Goal: Information Seeking & Learning: Learn about a topic

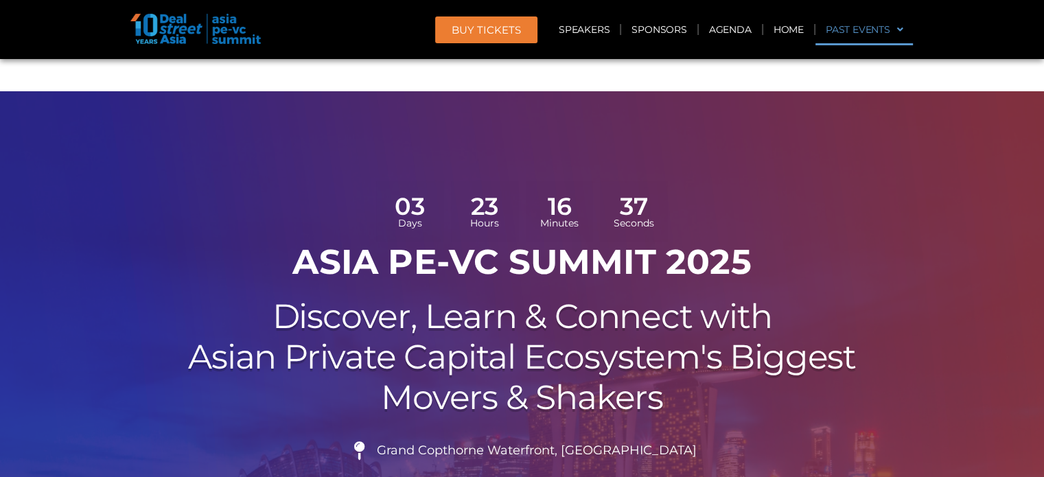
click at [593, 31] on link "Past Events" at bounding box center [864, 30] width 98 height 32
click at [231, 35] on img at bounding box center [195, 29] width 130 height 30
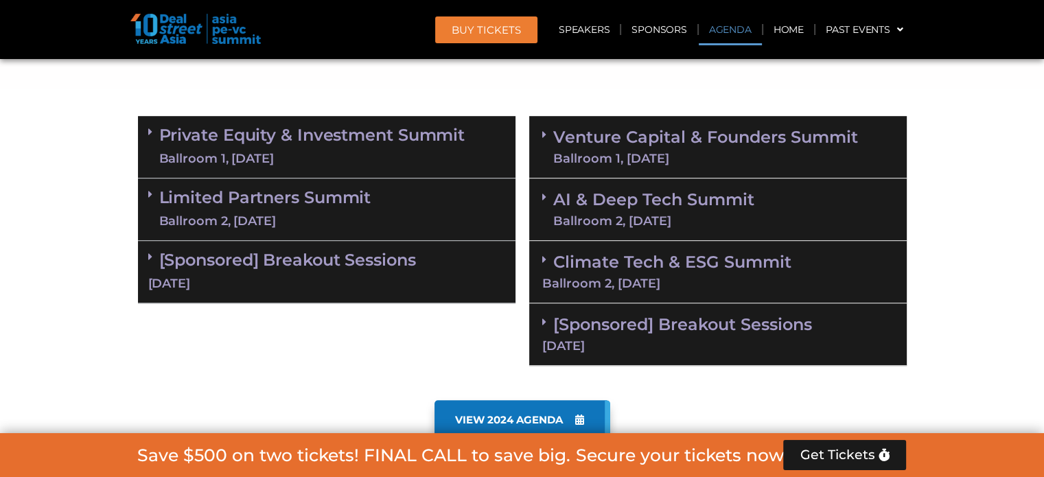
scroll to position [852, 0]
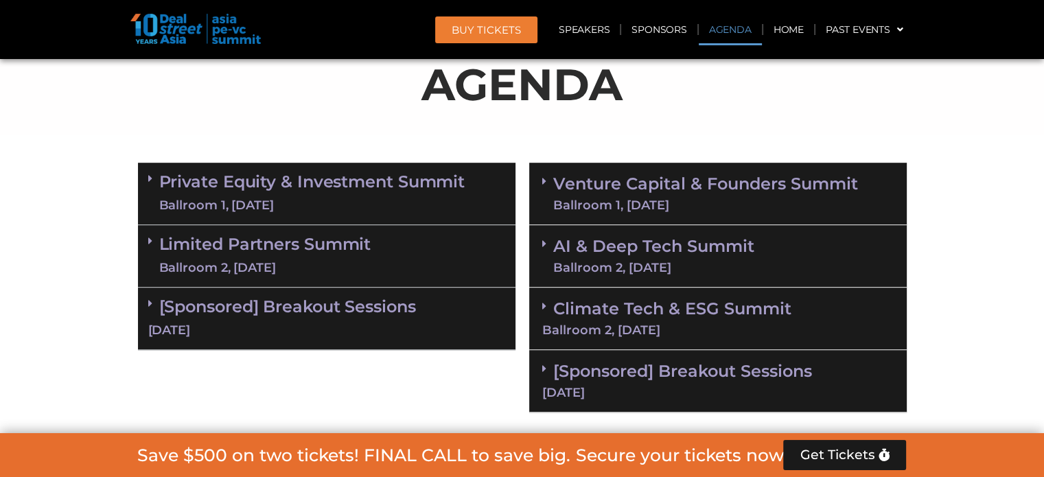
click at [255, 173] on link "Private Equity & Investment Summit Ballroom 1, [DATE]" at bounding box center [312, 193] width 306 height 41
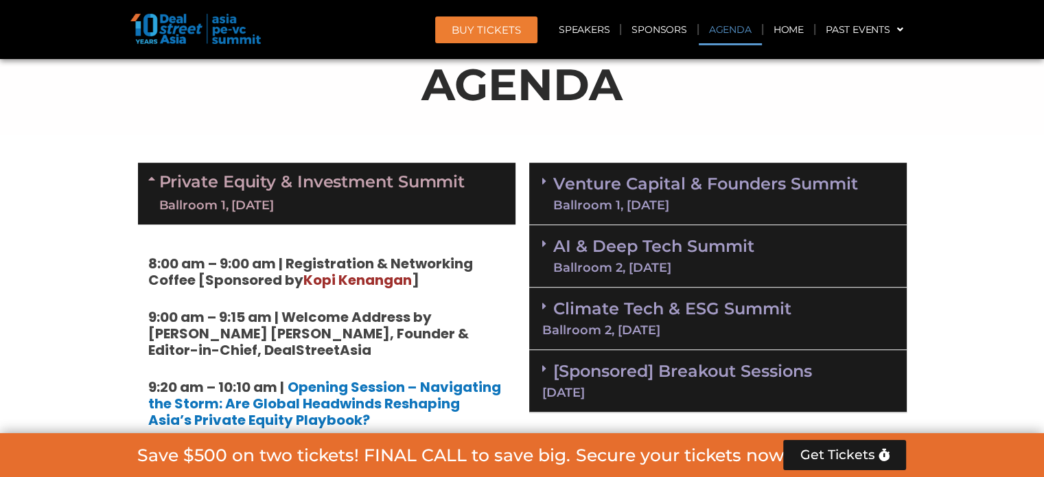
click at [357, 173] on link "Private Equity & Investment Summit Ballroom 1, [DATE]" at bounding box center [312, 193] width 306 height 41
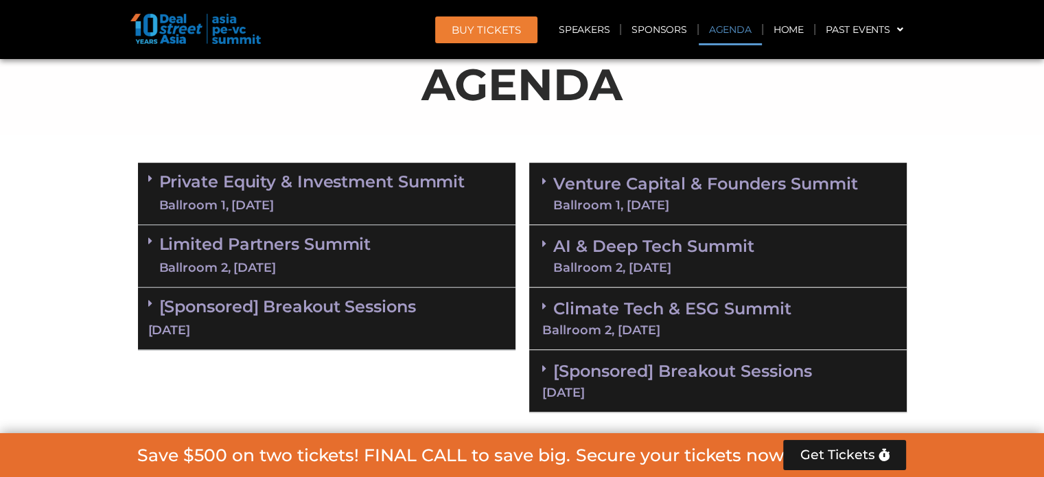
click at [593, 238] on link "AI & Deep Tech Summit Ballroom 2, [DATE]" at bounding box center [653, 256] width 201 height 36
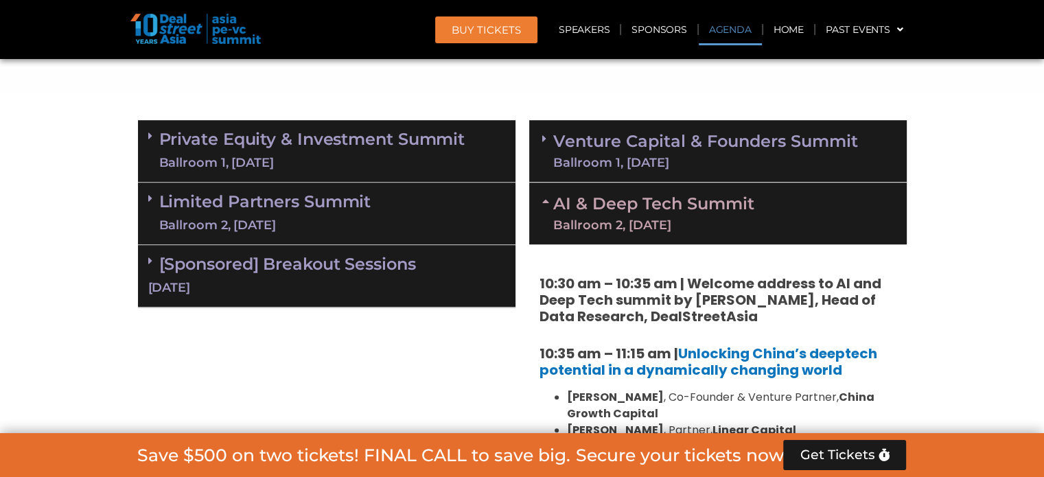
scroll to position [895, 0]
click at [593, 196] on link "AI & Deep Tech Summit Ballroom 2, [DATE]" at bounding box center [653, 214] width 201 height 36
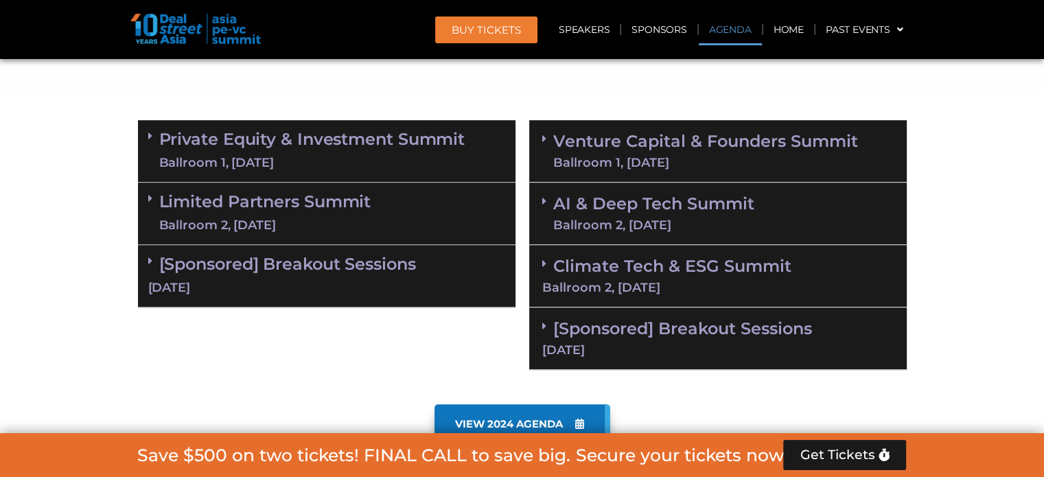
scroll to position [840, 0]
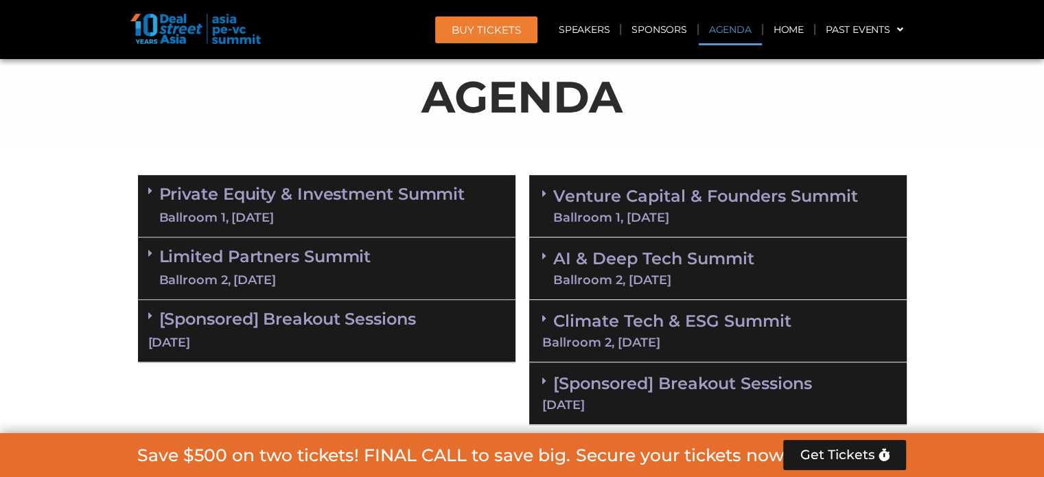
click at [203, 309] on link "[Sponsored] Breakout Sessions [DATE]" at bounding box center [326, 330] width 357 height 43
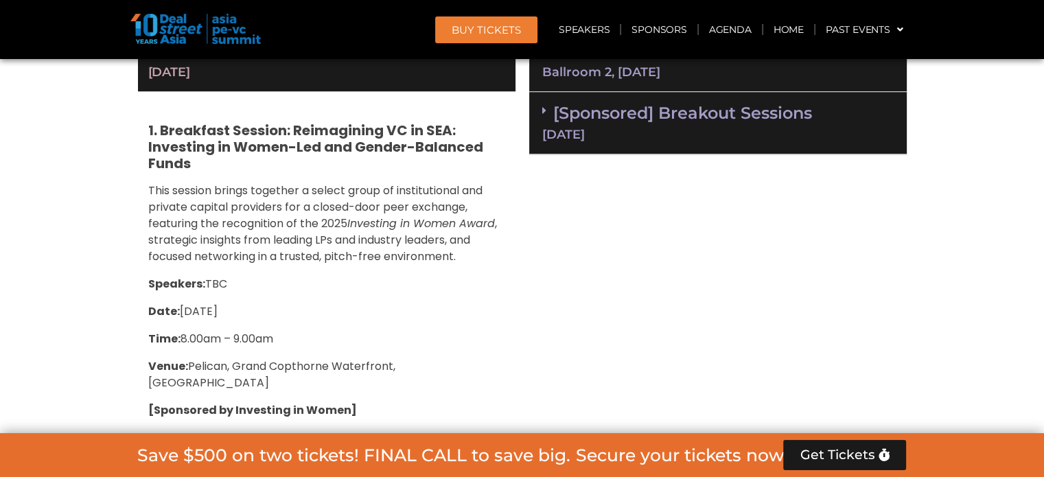
scroll to position [1109, 0]
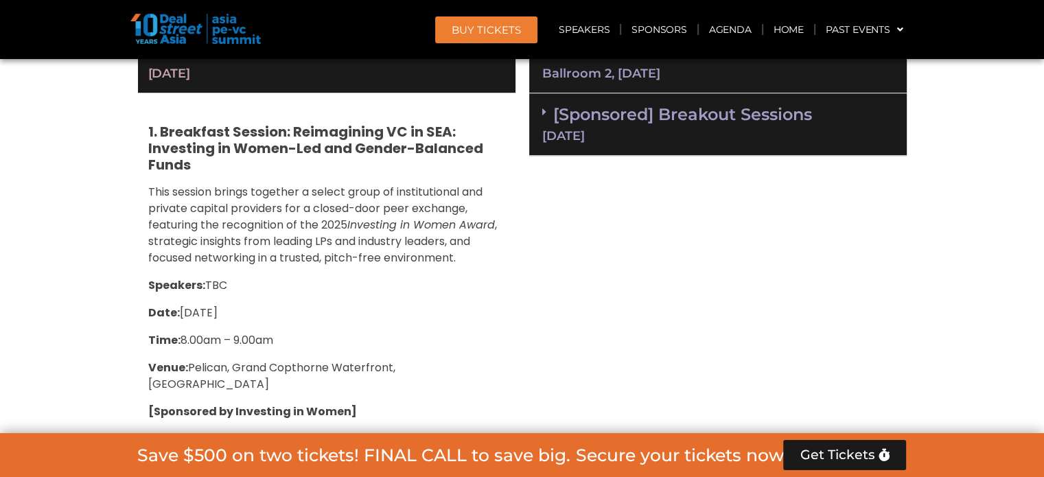
click at [593, 104] on link "[Sponsored] Breakout Sessions [DATE]" at bounding box center [717, 123] width 351 height 38
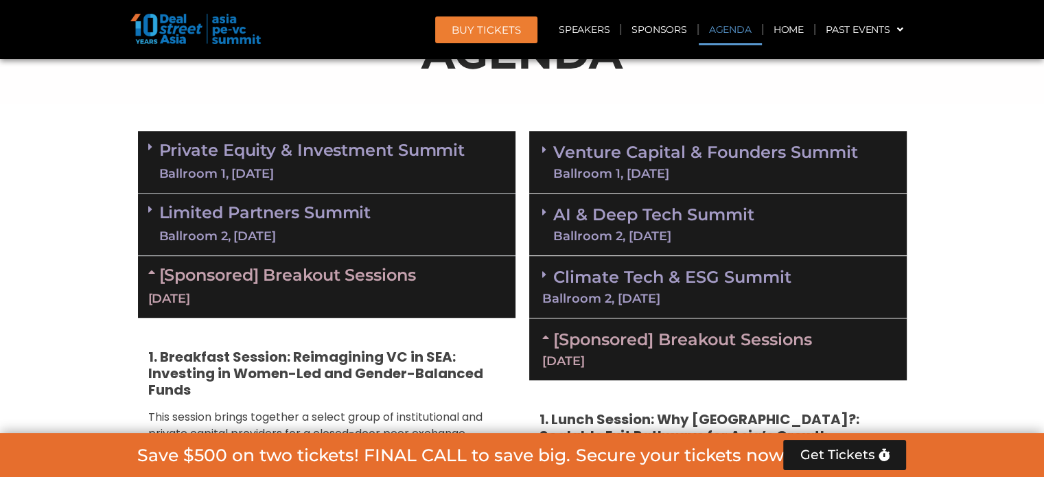
scroll to position [873, 0]
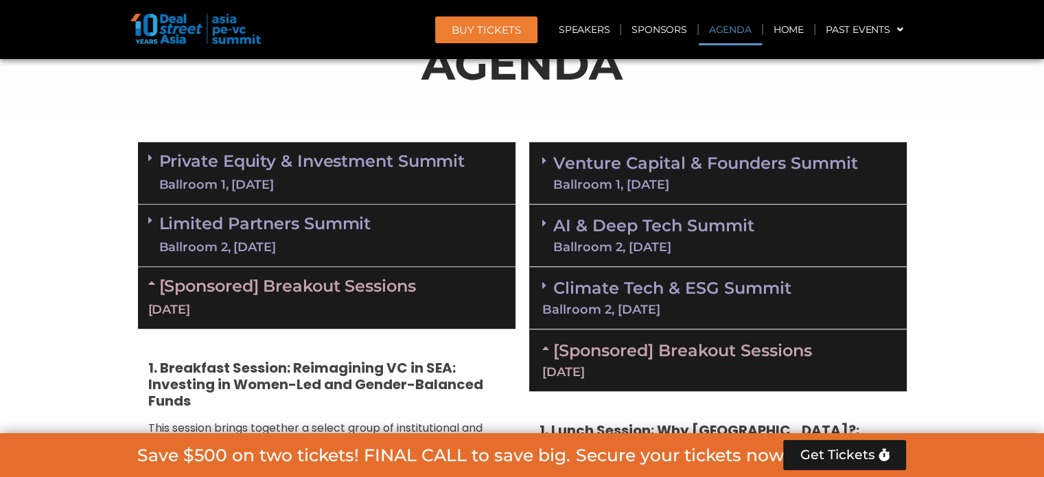
click at [335, 276] on link "[Sponsored] Breakout Sessions [DATE]" at bounding box center [326, 297] width 357 height 43
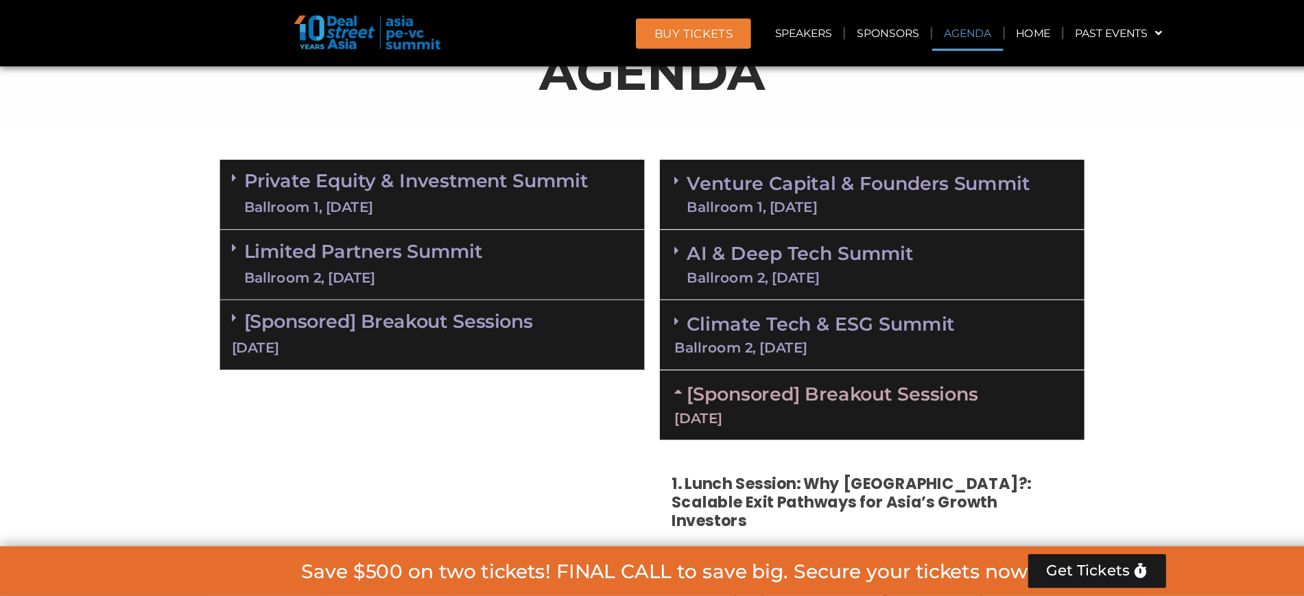
scroll to position [873, 0]
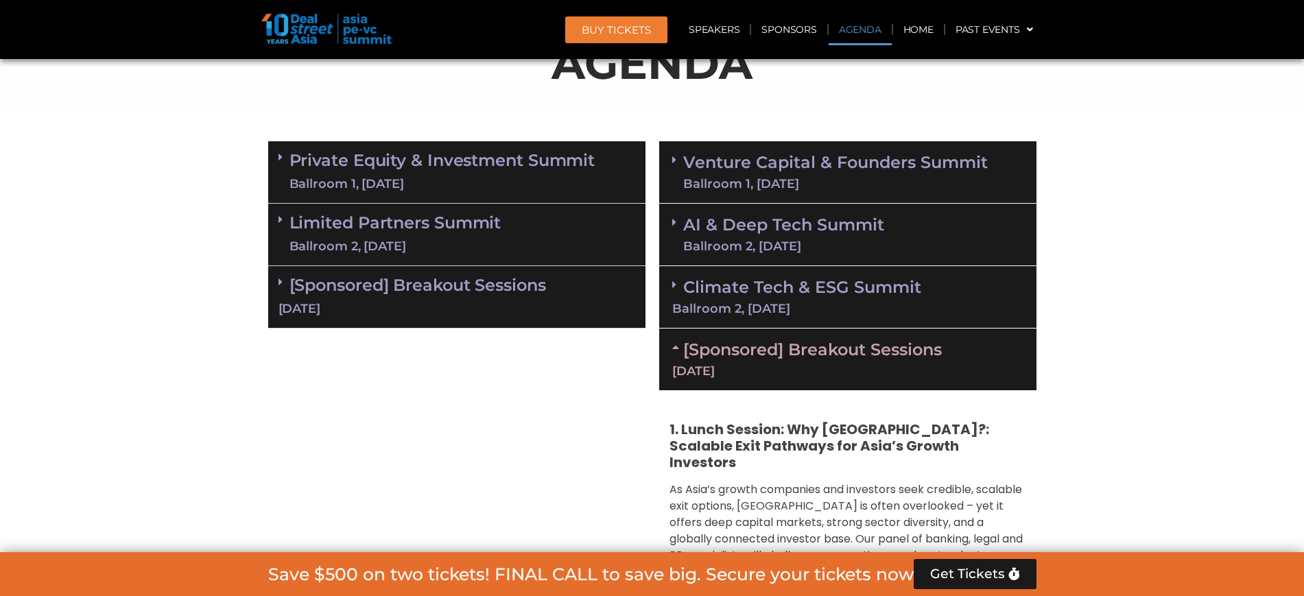
click at [593, 329] on div "[Sponsored] Breakout Sessions [DATE]" at bounding box center [847, 360] width 377 height 62
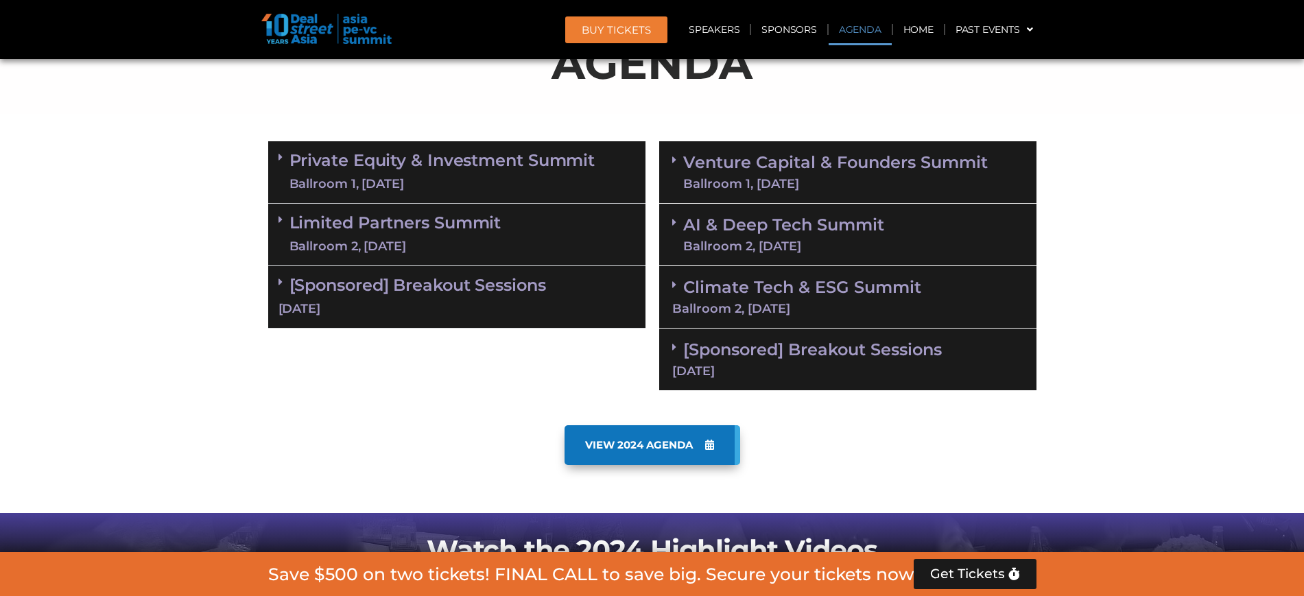
click at [593, 154] on link "Venture Capital & Founders​ Summit Ballroom 1, [DATE]" at bounding box center [835, 172] width 305 height 36
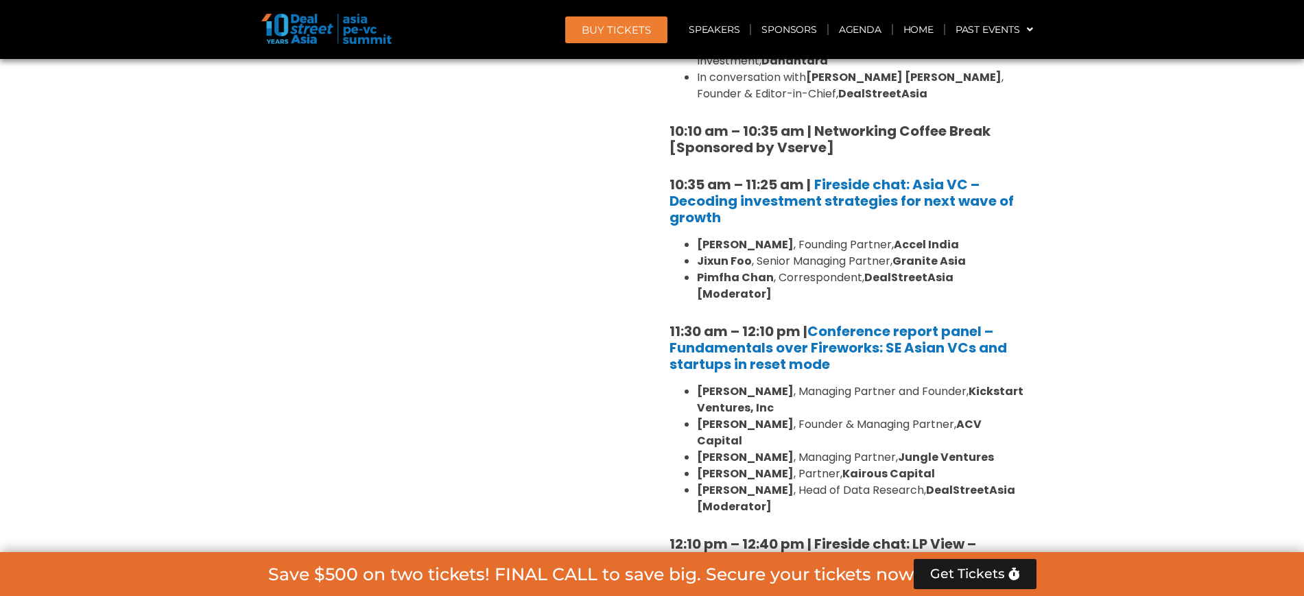
scroll to position [1271, 0]
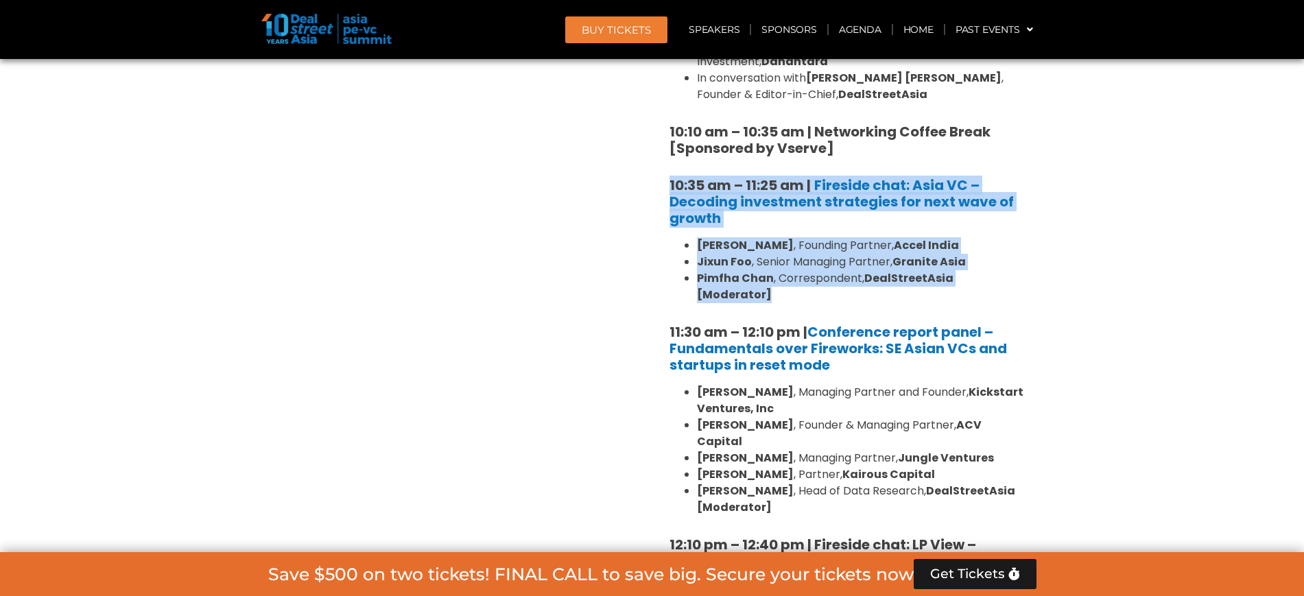
drag, startPoint x: 665, startPoint y: 146, endPoint x: 1037, endPoint y: 248, distance: 386.3
copy div "10:35 am – 11:25 am | Fireside chat: Asia VC – Decoding investment strategies f…"
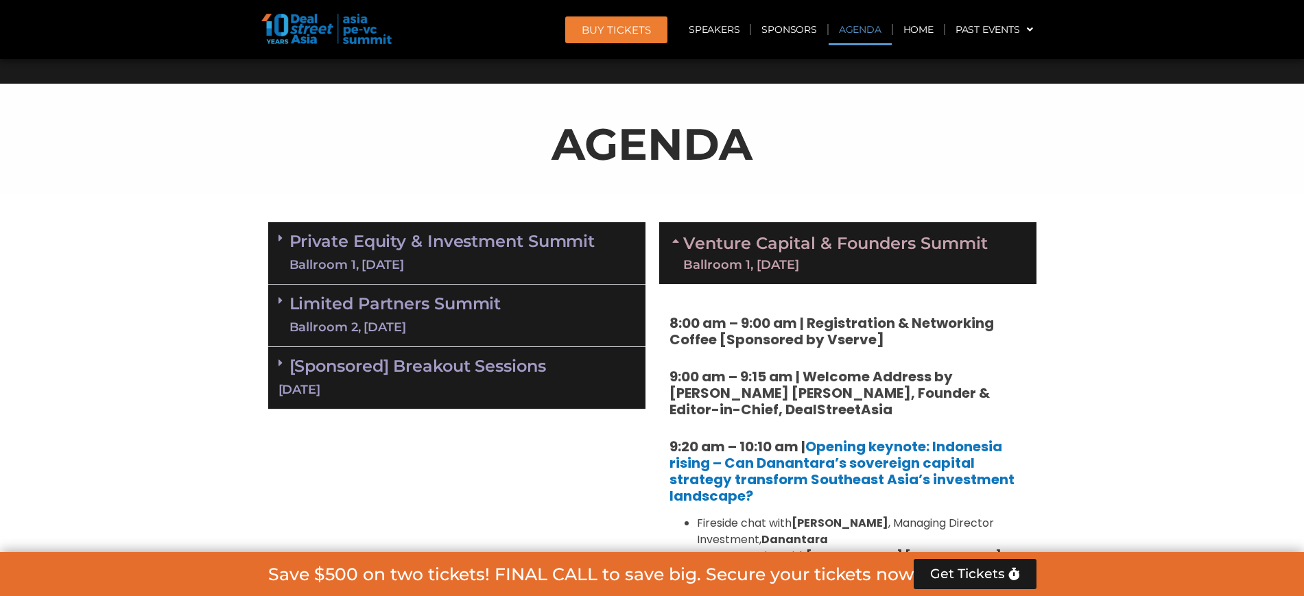
scroll to position [791, 0]
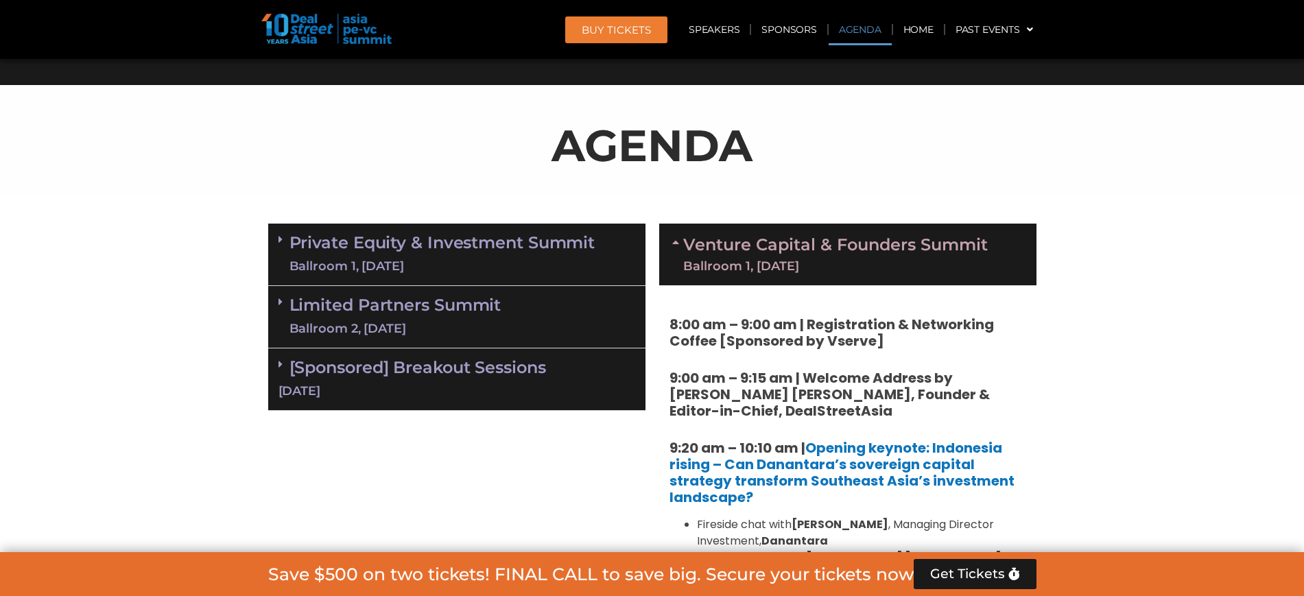
click at [593, 237] on link "Venture Capital & Founders​ Summit Ballroom 1, [DATE]" at bounding box center [835, 255] width 305 height 36
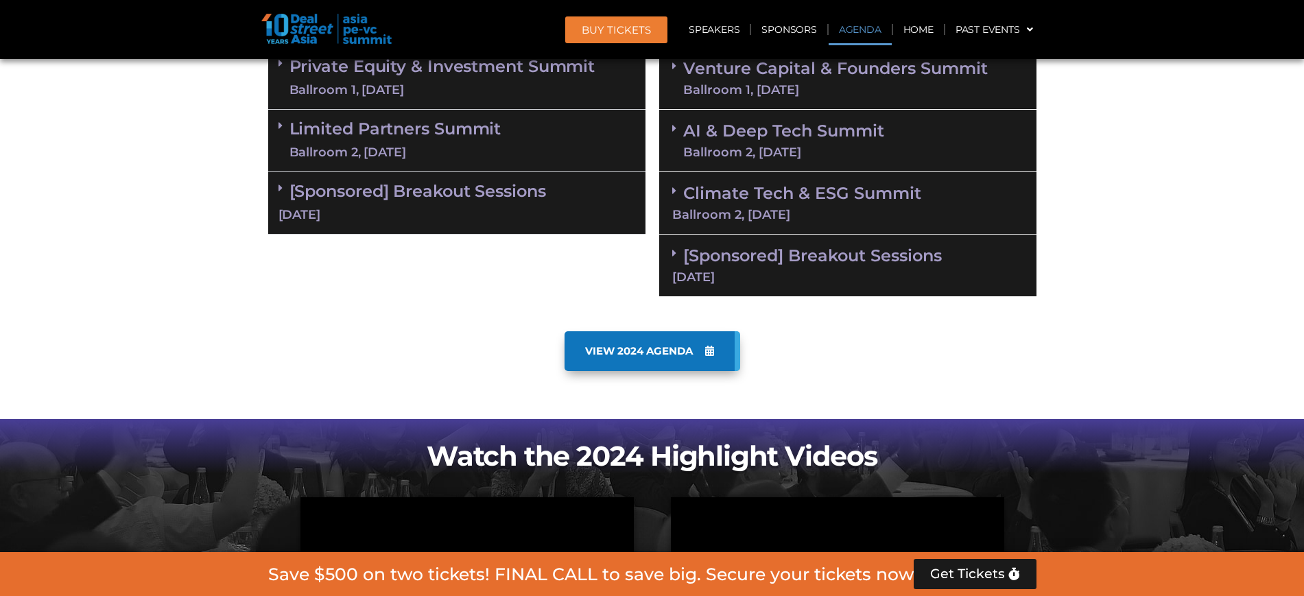
scroll to position [681, 0]
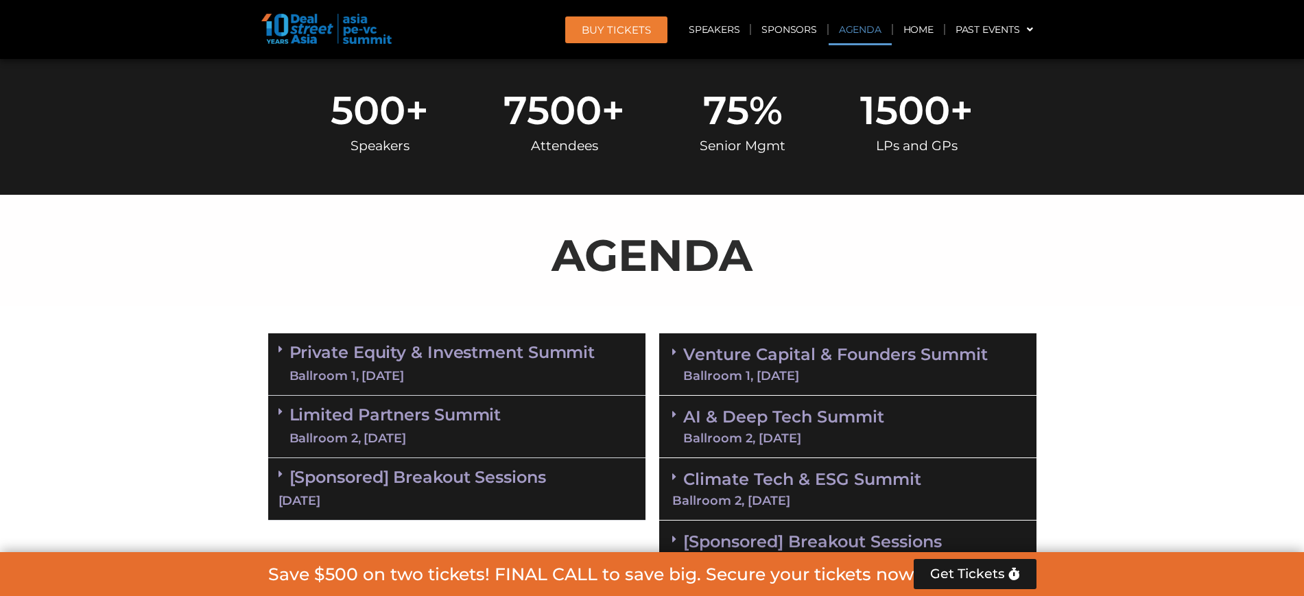
click at [302, 467] on link "[Sponsored] Breakout Sessions [DATE]" at bounding box center [457, 488] width 357 height 43
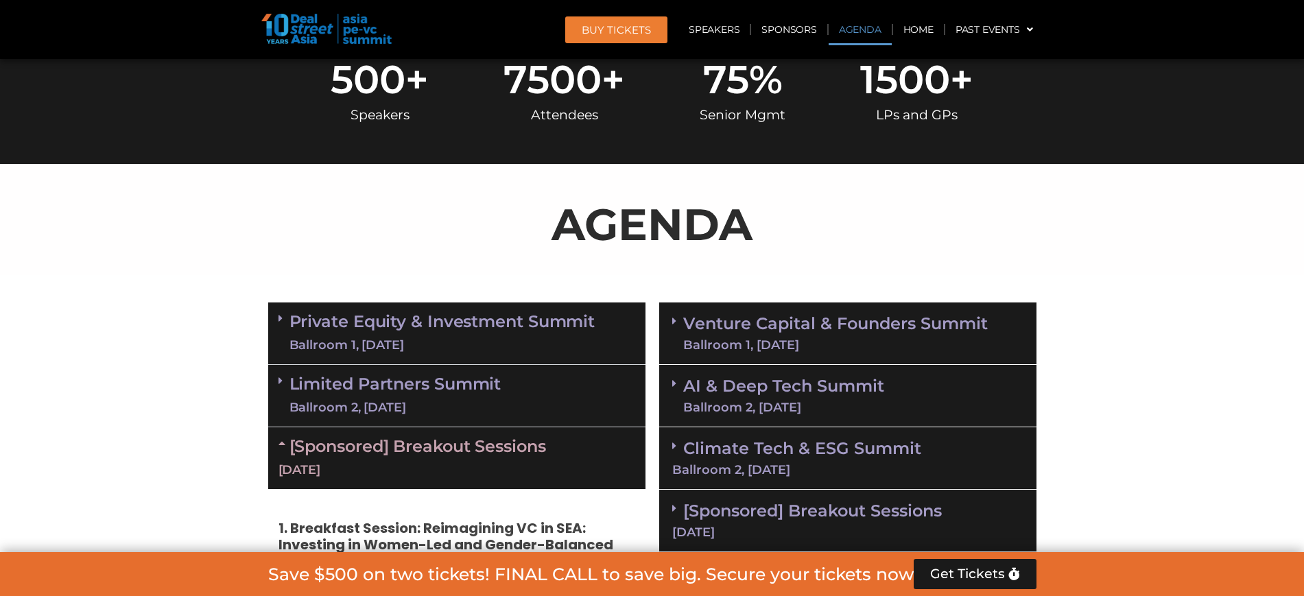
scroll to position [712, 0]
click at [288, 428] on div "[Sponsored] Breakout Sessions [DATE]" at bounding box center [456, 459] width 377 height 62
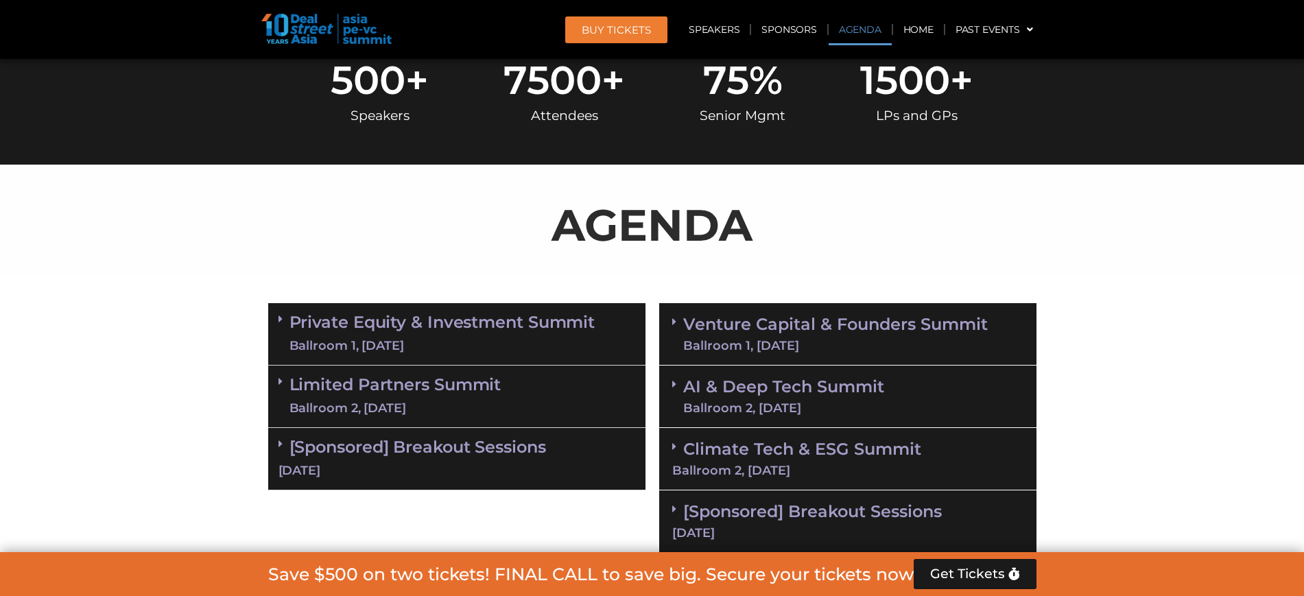
click at [593, 428] on div "Climate Tech & ESG Summit Ballroom 2, [DATE]" at bounding box center [847, 459] width 377 height 62
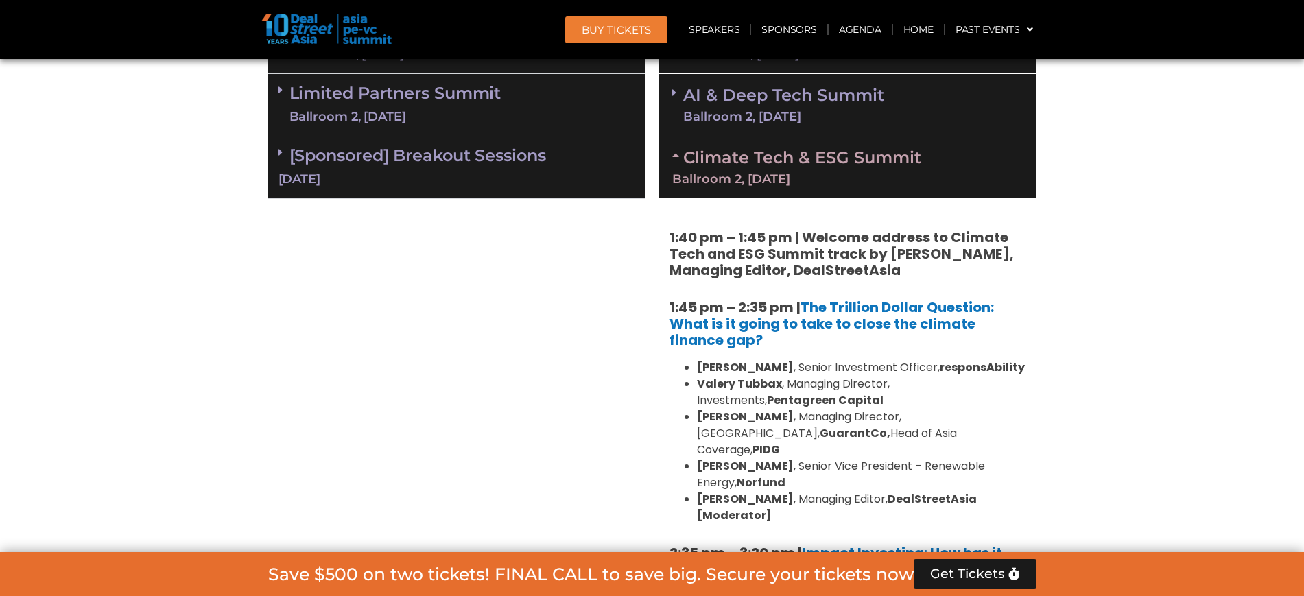
scroll to position [976, 0]
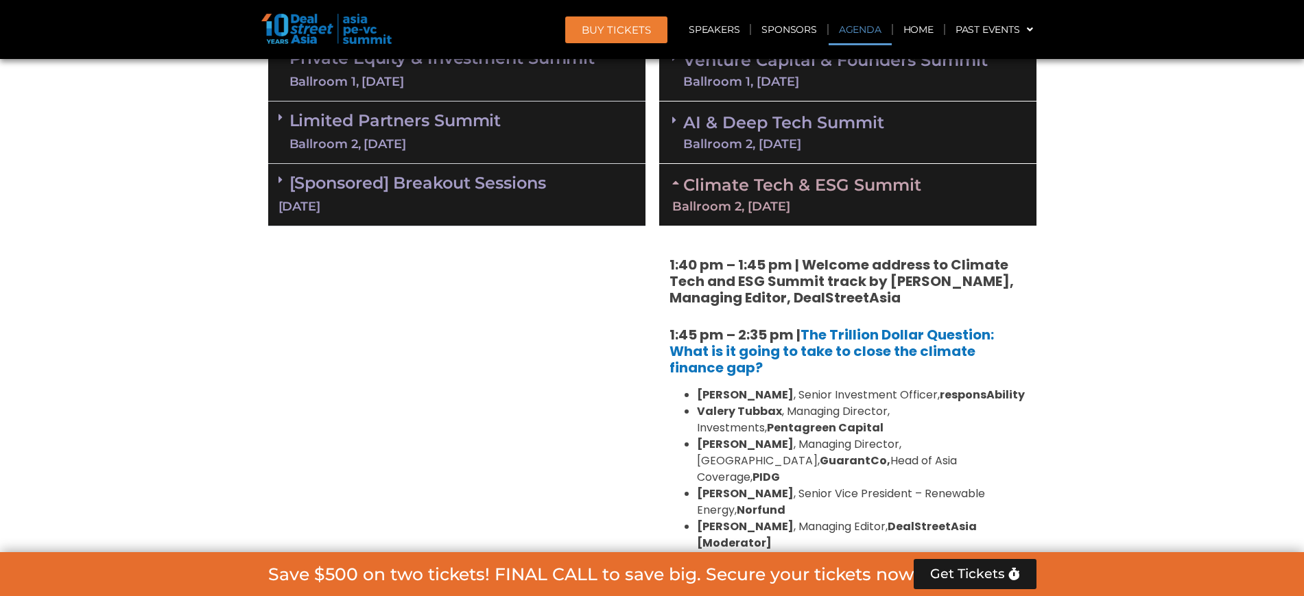
click at [593, 200] on div "Ballroom 2, [DATE]" at bounding box center [847, 206] width 351 height 12
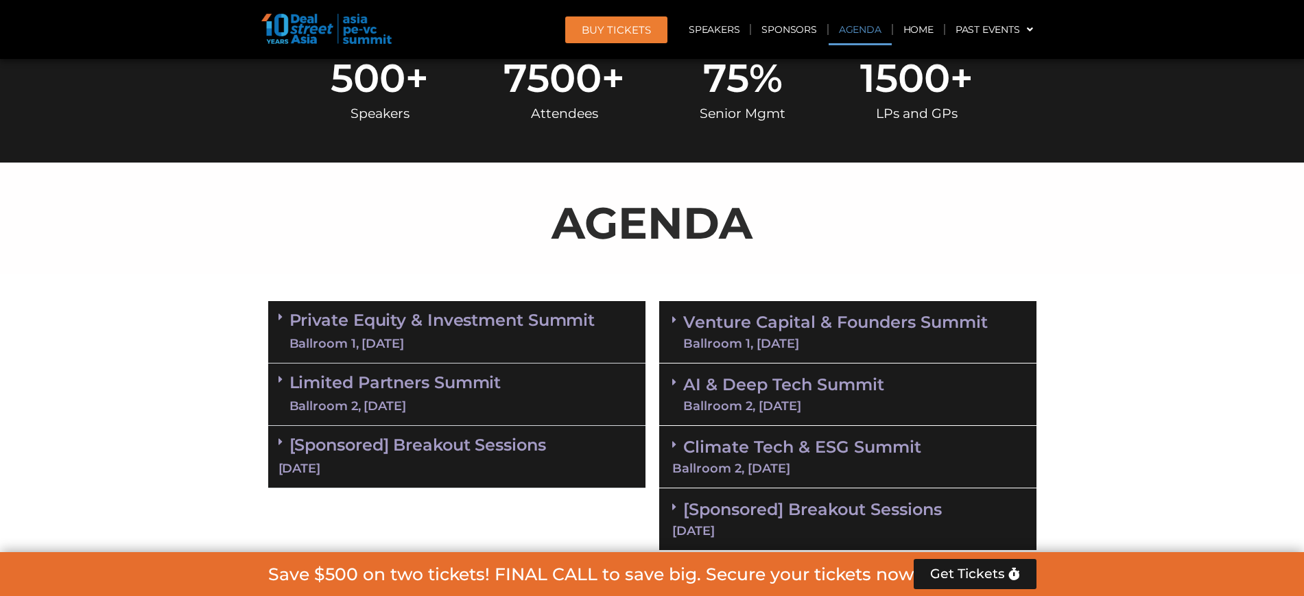
scroll to position [714, 0]
click at [593, 314] on span at bounding box center [677, 332] width 11 height 36
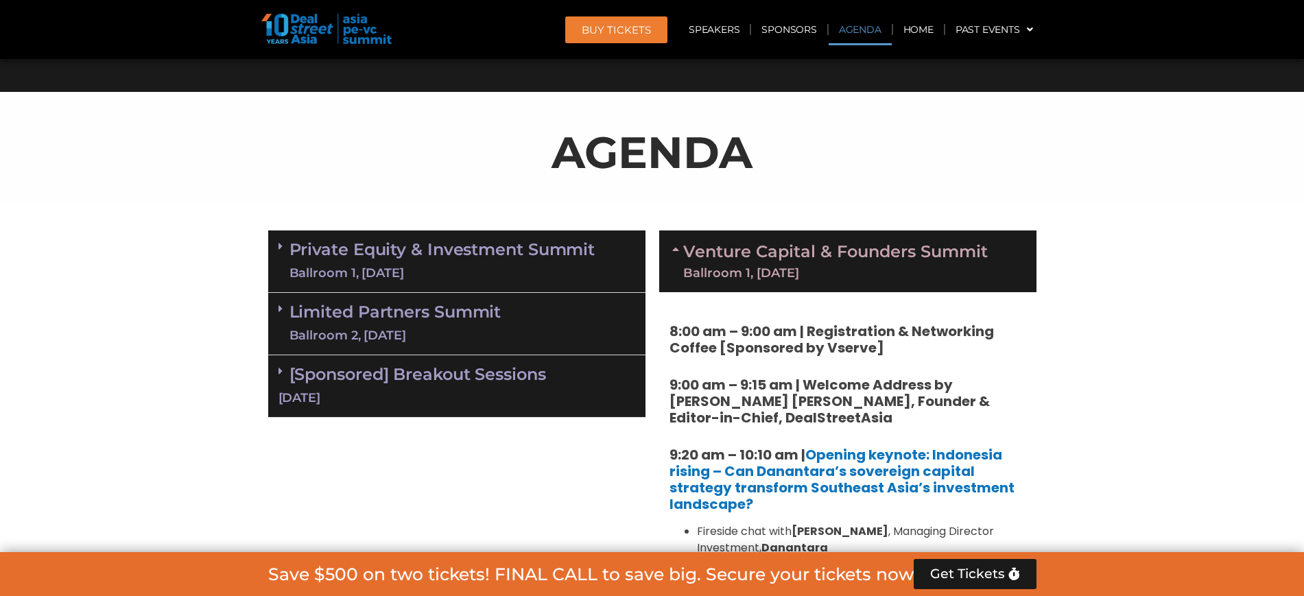
scroll to position [786, 0]
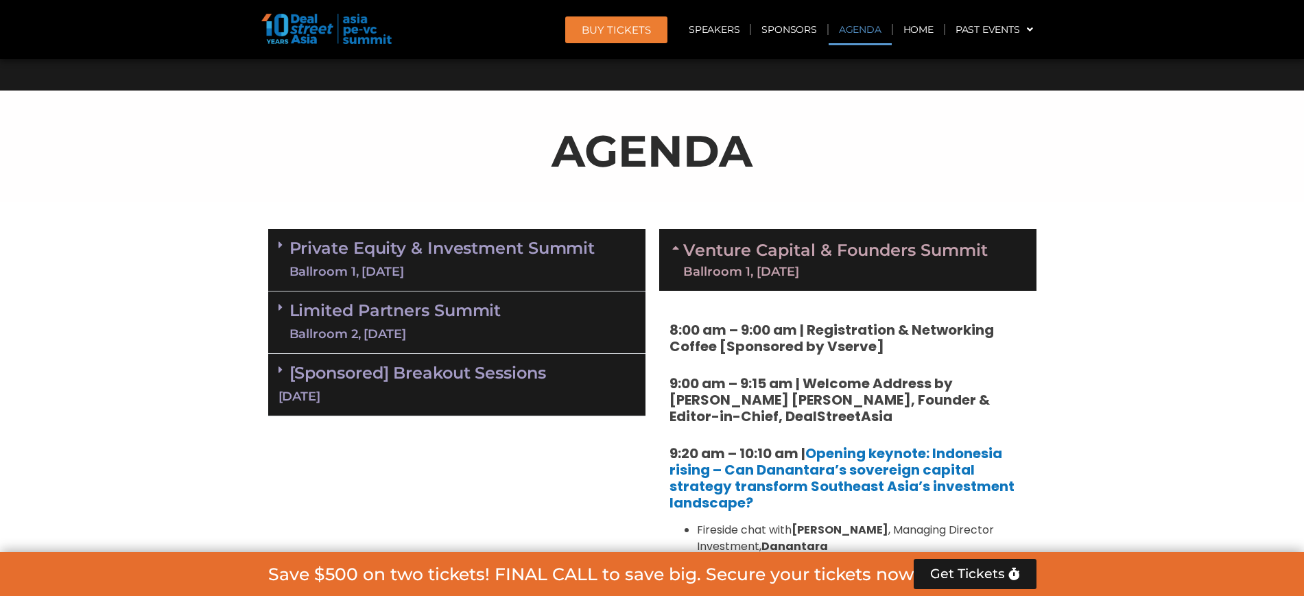
click at [593, 229] on div "Venture Capital & Founders​ Summit Ballroom 1, [DATE]" at bounding box center [847, 260] width 377 height 62
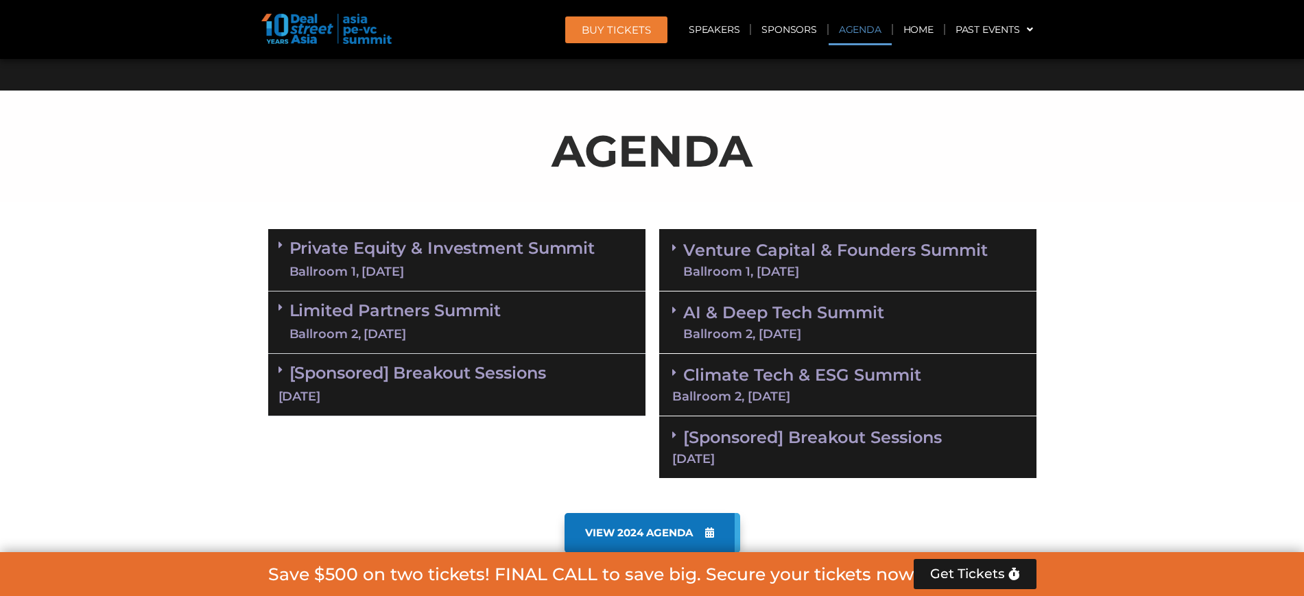
click at [497, 239] on link "Private Equity & Investment Summit Ballroom 1, [DATE]" at bounding box center [443, 259] width 306 height 41
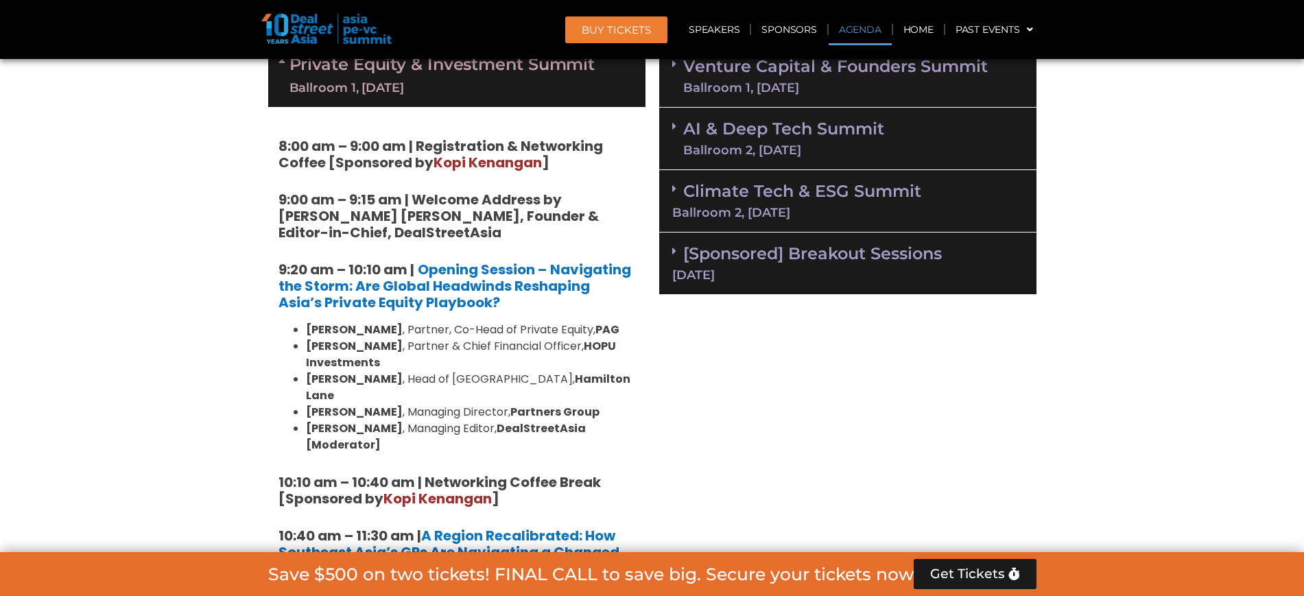
scroll to position [971, 0]
